Goal: Task Accomplishment & Management: Complete application form

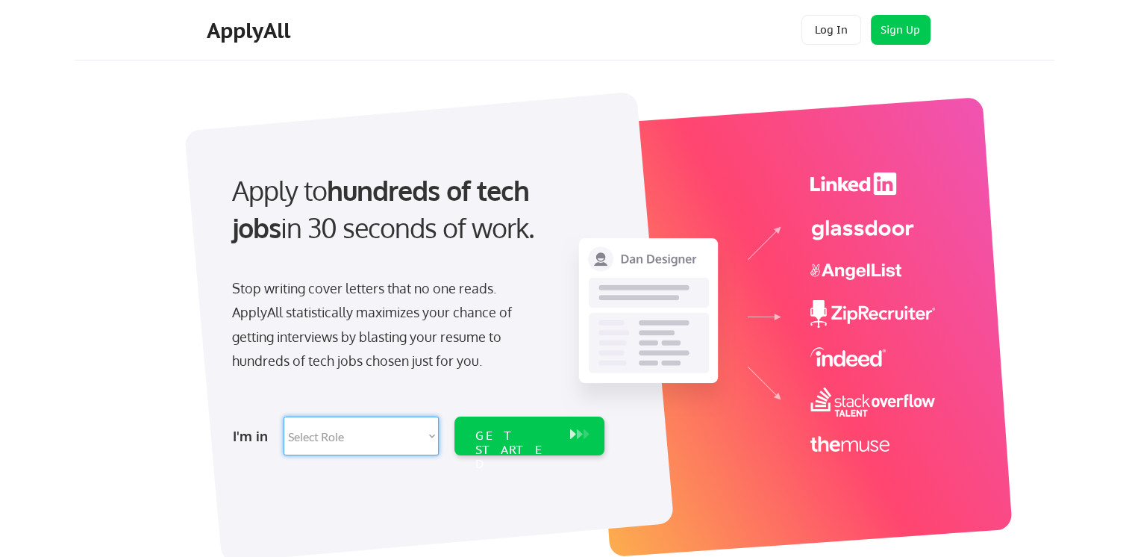
click at [348, 425] on select "Select Role Software Engineering Product Management Customer Success Sales UI/U…" at bounding box center [361, 435] width 155 height 39
select select ""product""
click at [284, 416] on select "Select Role Software Engineering Product Management Customer Success Sales UI/U…" at bounding box center [361, 435] width 155 height 39
select select ""product""
click at [494, 425] on div "GET STARTED" at bounding box center [515, 435] width 95 height 39
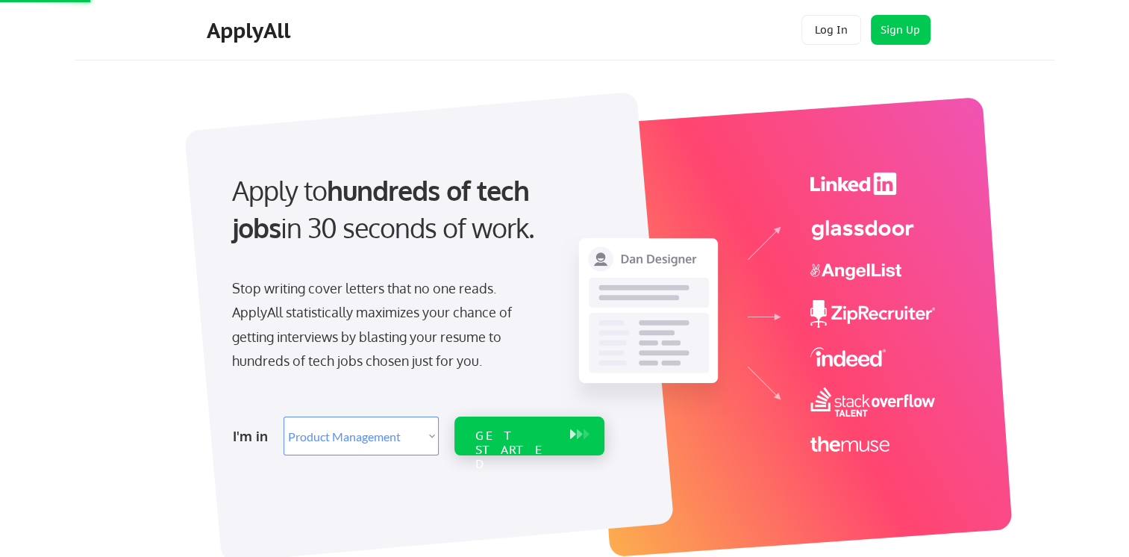
click at [494, 425] on div "GET STARTED" at bounding box center [515, 435] width 95 height 39
select select ""product""
